Goal: Use online tool/utility: Utilize a website feature to perform a specific function

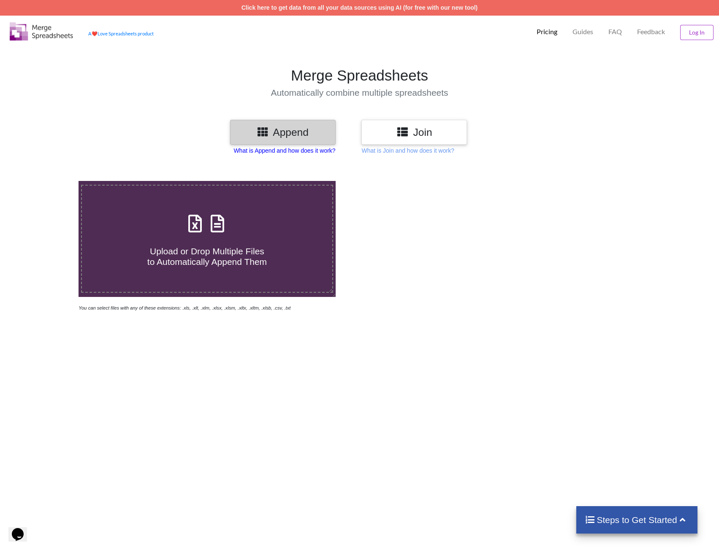
click at [282, 152] on p "What is Append and how does it work?" at bounding box center [284, 150] width 102 height 8
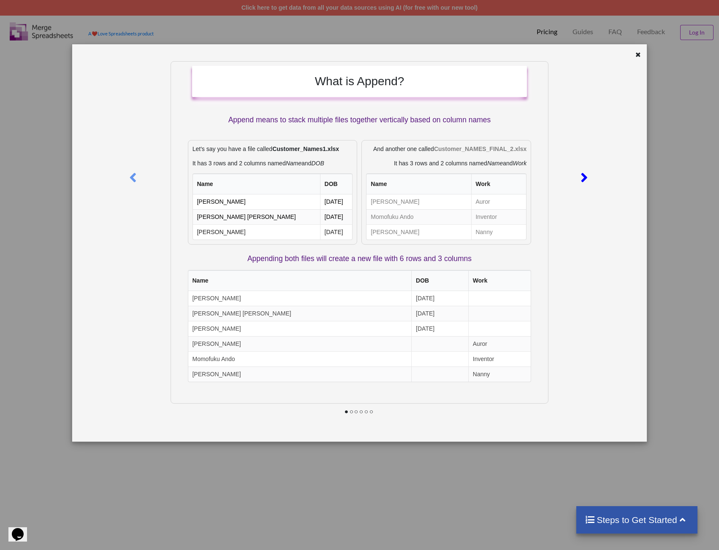
click at [583, 180] on icon at bounding box center [583, 174] width 17 height 15
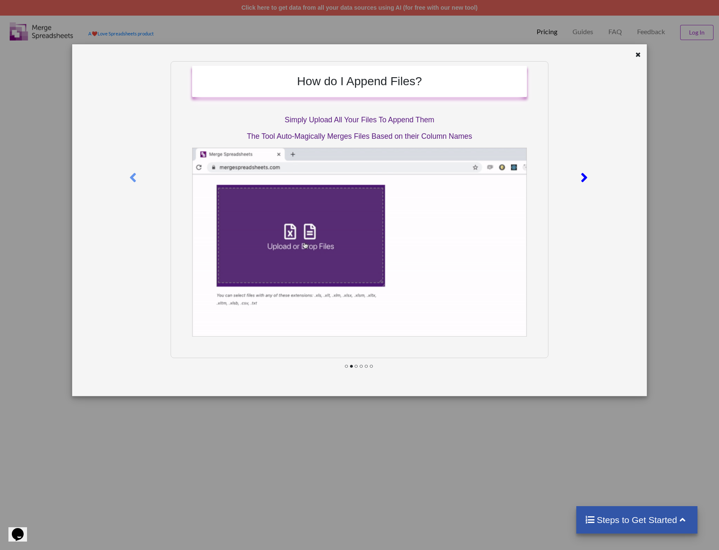
click at [584, 179] on icon at bounding box center [583, 174] width 17 height 15
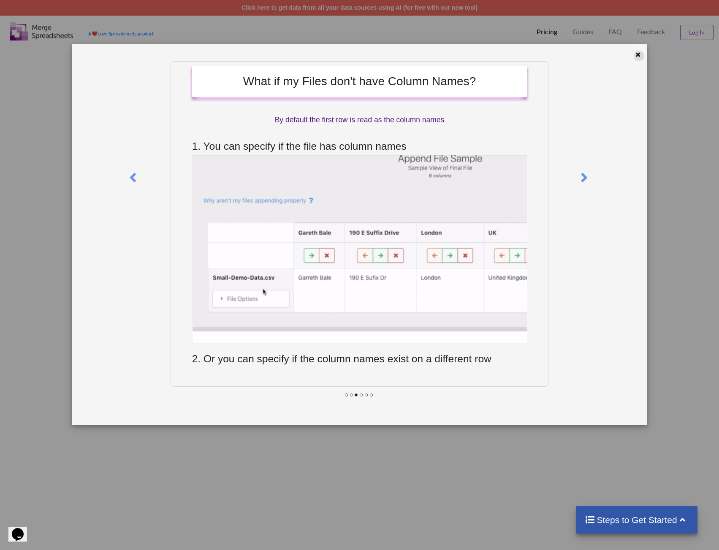
click at [638, 56] on icon at bounding box center [637, 54] width 7 height 6
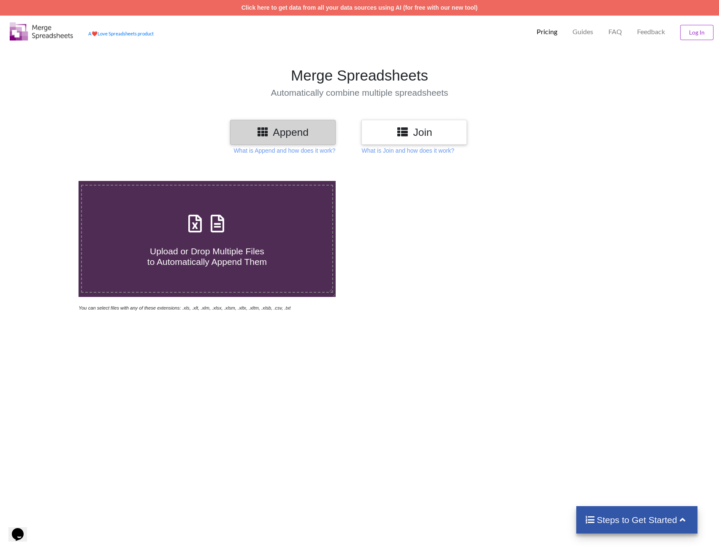
click at [271, 133] on h3 "Append" at bounding box center [282, 132] width 93 height 12
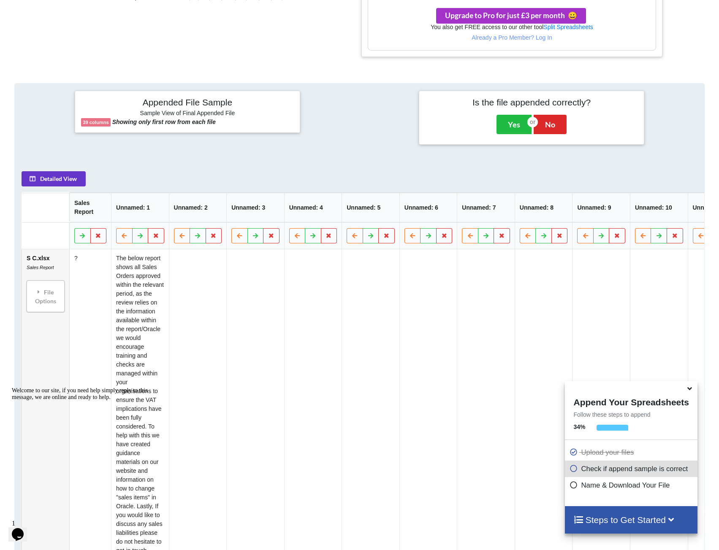
scroll to position [309, 0]
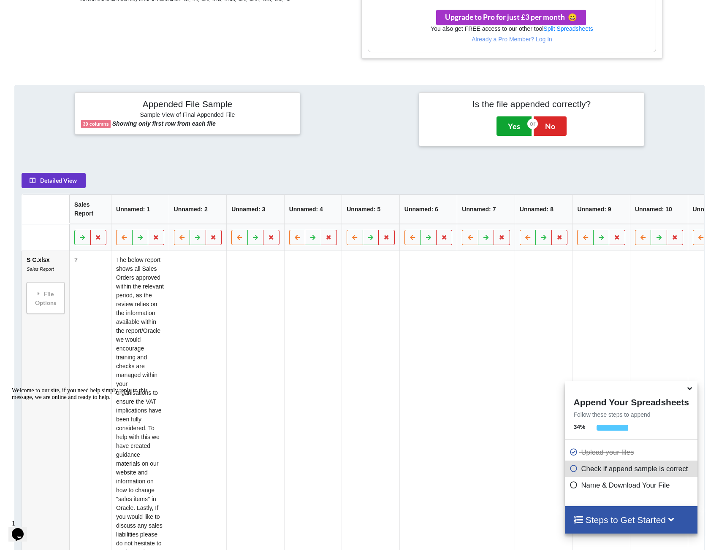
click at [512, 123] on button "Yes" at bounding box center [513, 125] width 35 height 19
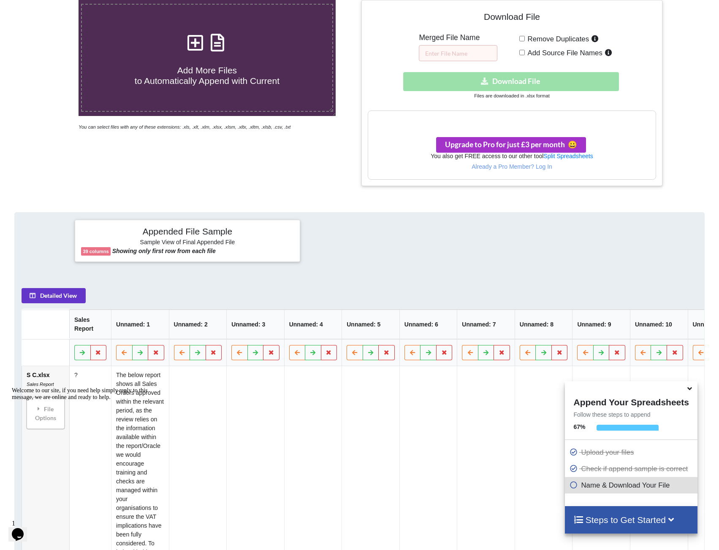
scroll to position [139, 0]
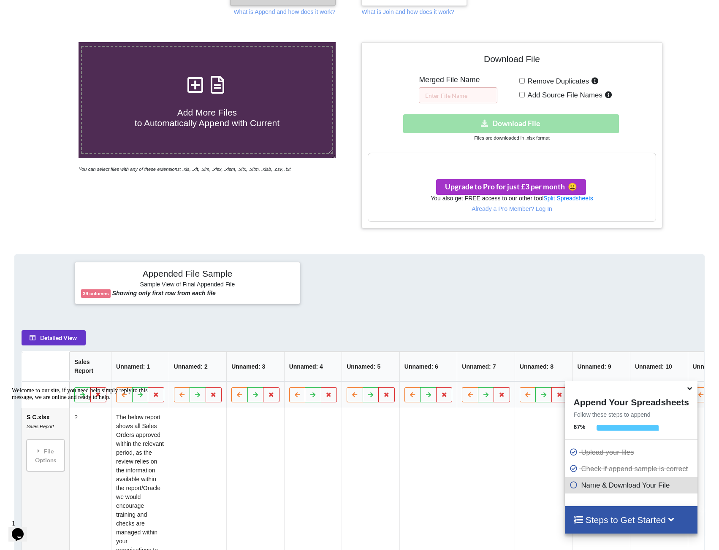
click at [510, 124] on div "Download hidden Download File" at bounding box center [512, 123] width 288 height 19
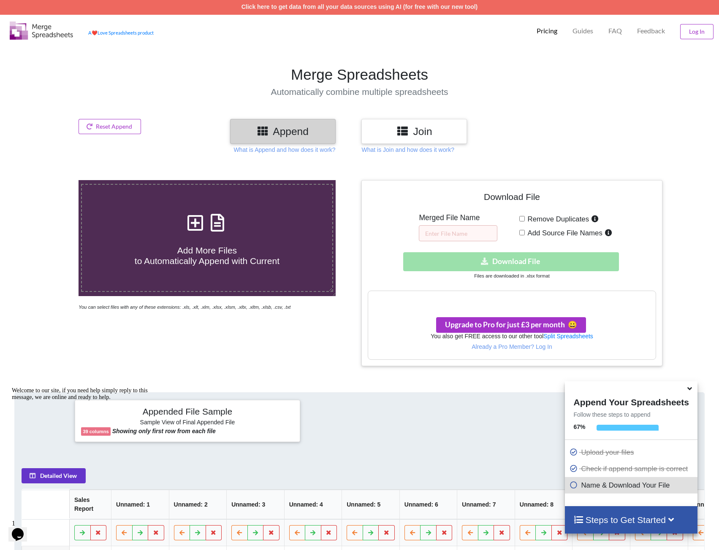
scroll to position [0, 0]
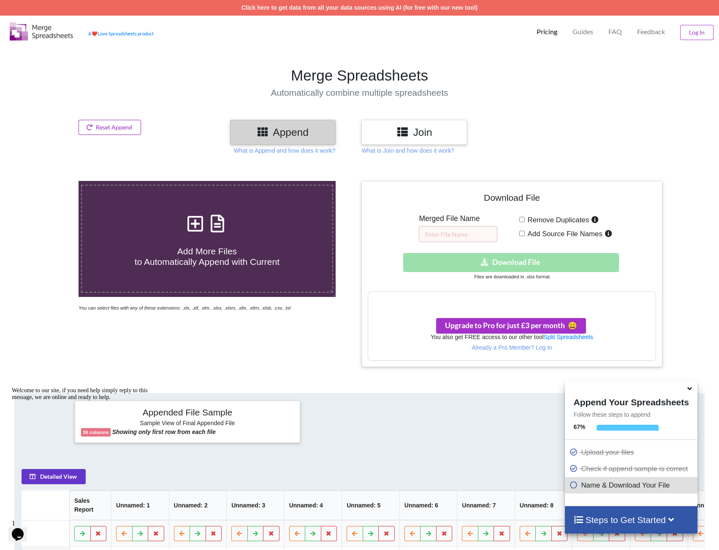
click at [107, 130] on button "Reset Append" at bounding box center [109, 127] width 62 height 15
click at [88, 89] on button "Reset Append" at bounding box center [87, 87] width 54 height 15
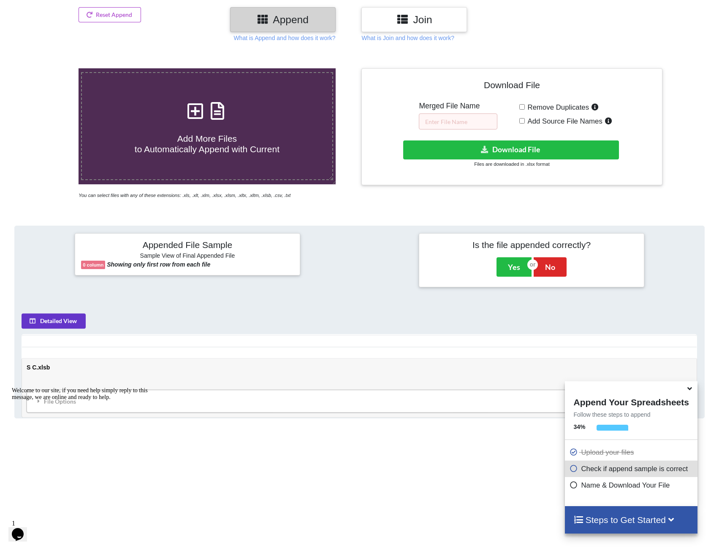
scroll to position [128, 0]
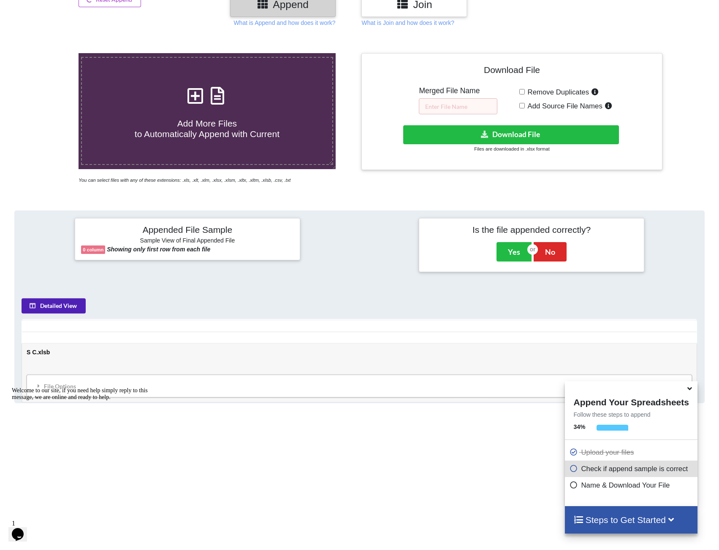
click at [57, 304] on button "Detailed View" at bounding box center [54, 306] width 64 height 15
click at [58, 304] on button "Sample View" at bounding box center [53, 306] width 62 height 15
click at [461, 109] on input "text" at bounding box center [458, 106] width 78 height 16
type input "S C 2.0"
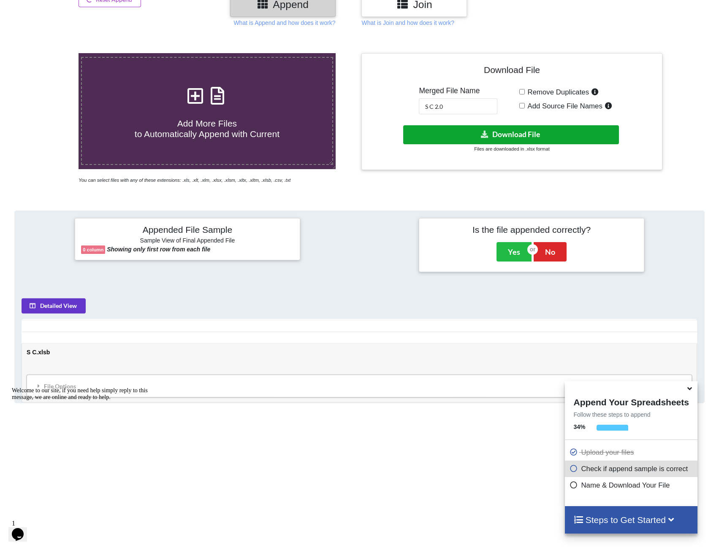
click at [521, 134] on button "Download File" at bounding box center [511, 134] width 216 height 19
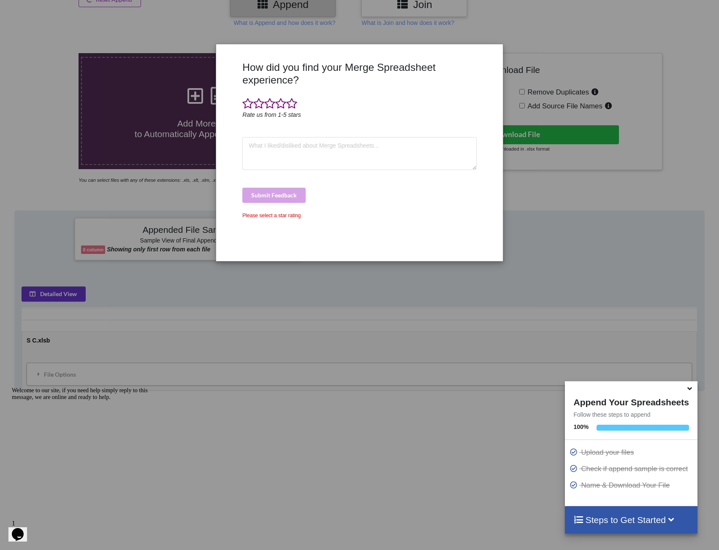
click at [584, 208] on div "How did you find your Merge Spreadsheet experience? Rate us from 1-5 stars Subm…" at bounding box center [359, 275] width 719 height 550
click at [248, 109] on span at bounding box center [247, 104] width 11 height 12
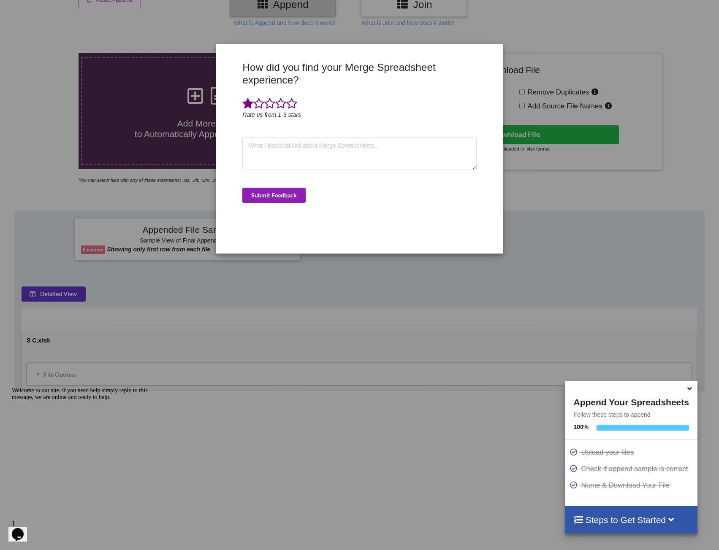
click at [283, 194] on button "Submit Feedback" at bounding box center [273, 195] width 63 height 15
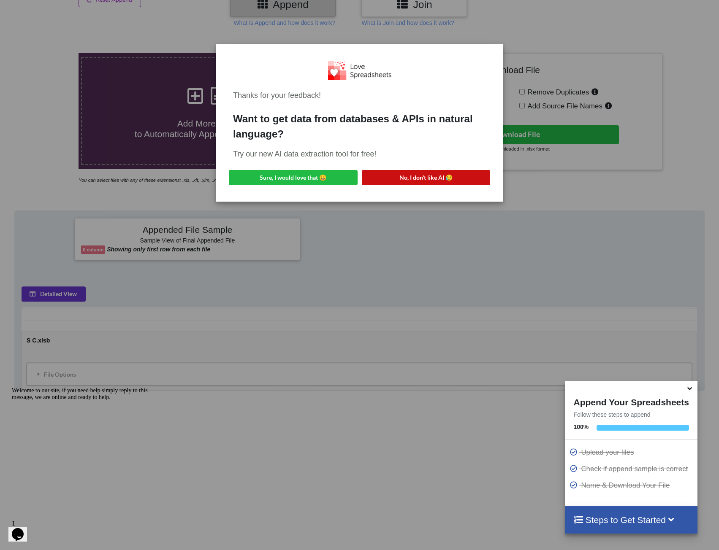
click at [427, 182] on button "No, I don't like AI 😥" at bounding box center [426, 177] width 129 height 15
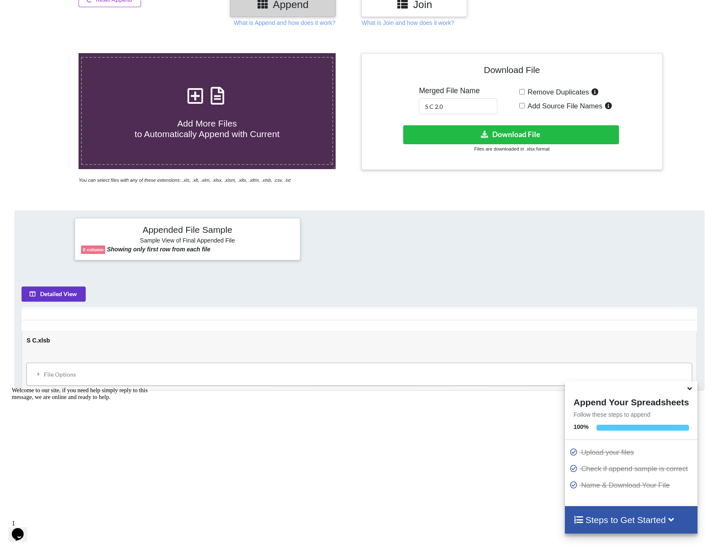
scroll to position [0, 0]
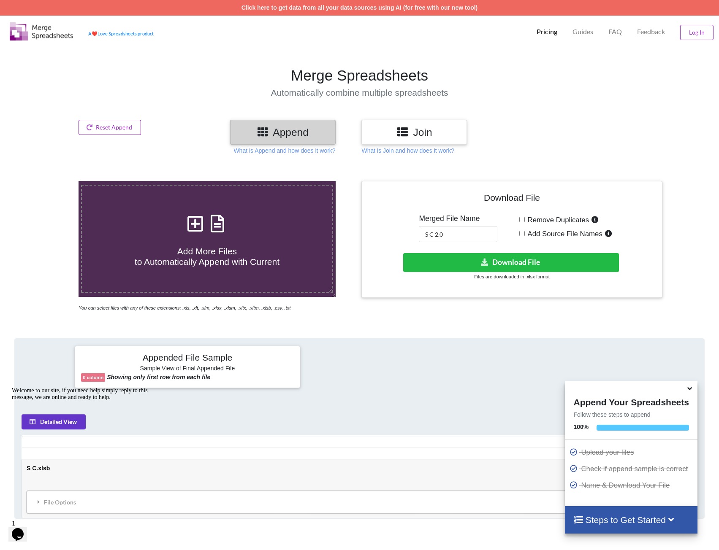
click at [100, 133] on button "Reset Append" at bounding box center [109, 127] width 62 height 15
click at [103, 89] on button "Reset Append" at bounding box center [87, 87] width 54 height 15
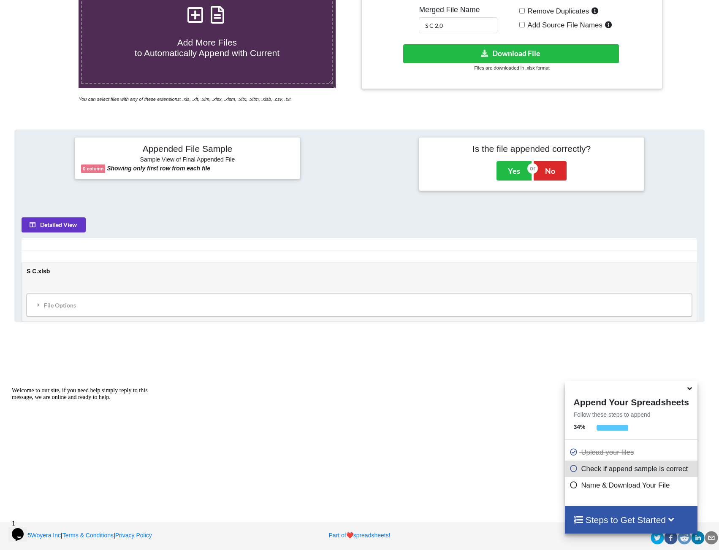
scroll to position [212, 0]
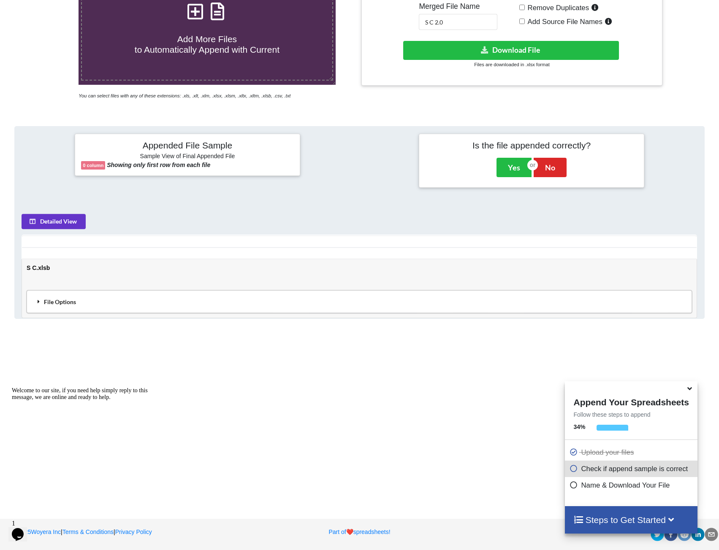
click at [46, 306] on div "File Options" at bounding box center [359, 302] width 660 height 18
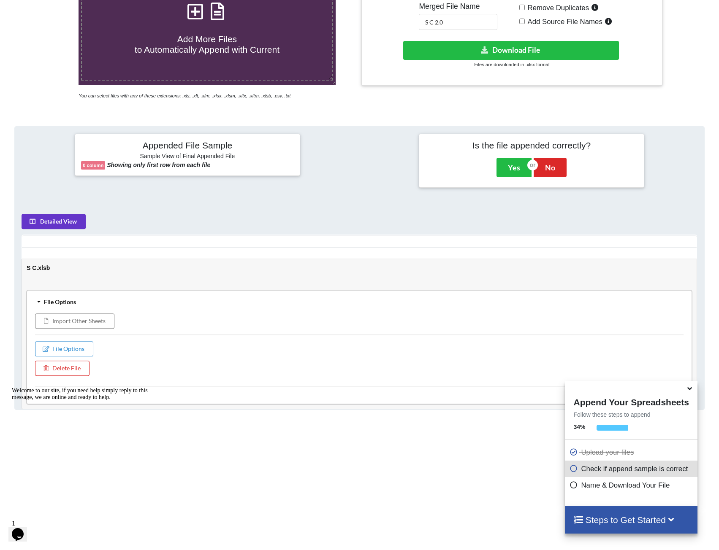
scroll to position [254, 0]
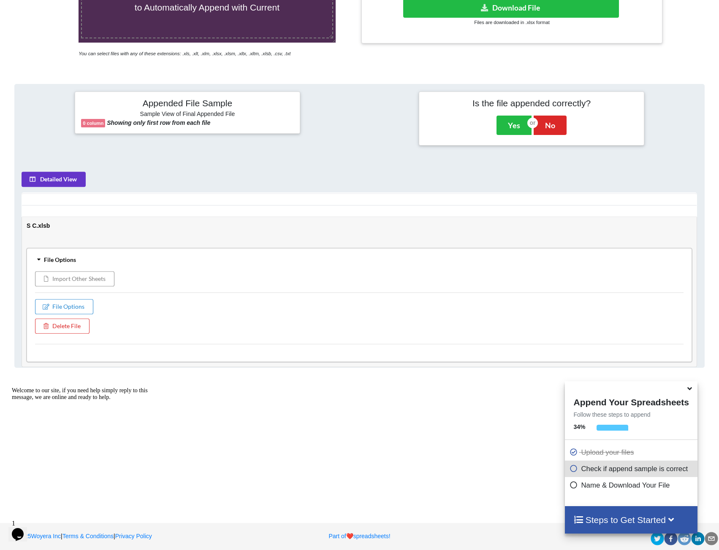
click at [73, 277] on button "Import Other Sheets" at bounding box center [74, 279] width 79 height 15
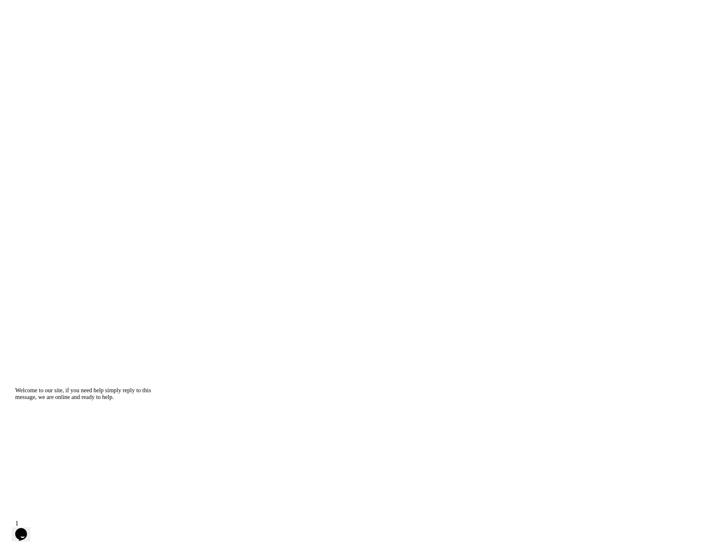
scroll to position [0, 0]
